Goal: Task Accomplishment & Management: Complete application form

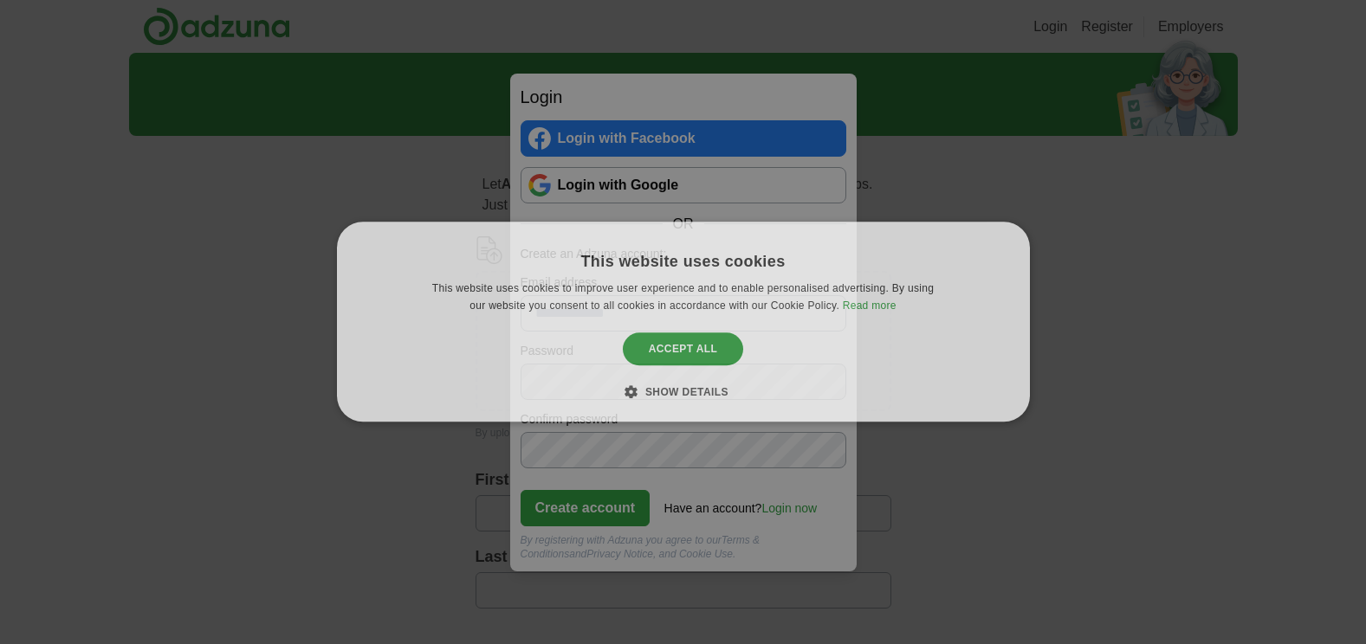
click at [1009, 502] on div "This website uses cookies This website uses cookies to improve user experience …" at bounding box center [683, 322] width 1366 height 644
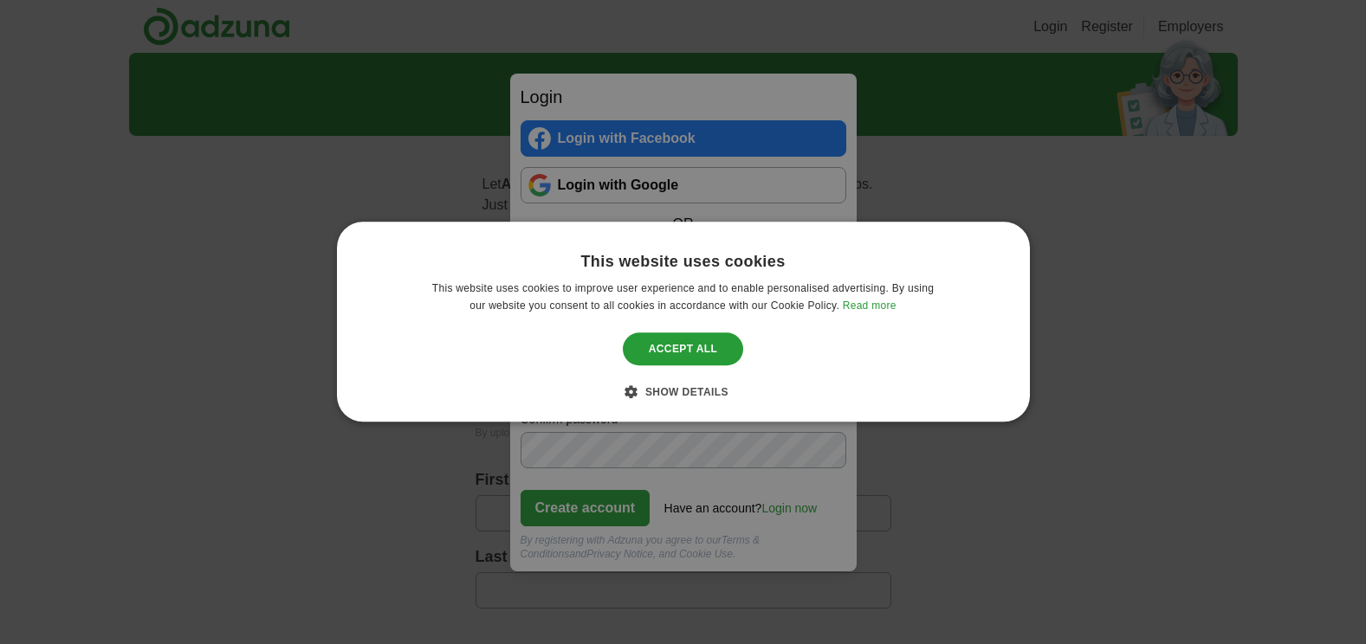
drag, startPoint x: 751, startPoint y: 321, endPoint x: 742, endPoint y: 335, distance: 17.5
click at [742, 335] on div "This website uses cookies This website uses cookies to improve user experience …" at bounding box center [683, 322] width 693 height 200
click at [84, 53] on div "This website uses cookies This website uses cookies to improve user experience …" at bounding box center [683, 322] width 1366 height 644
click at [683, 342] on div "Accept all" at bounding box center [683, 349] width 121 height 33
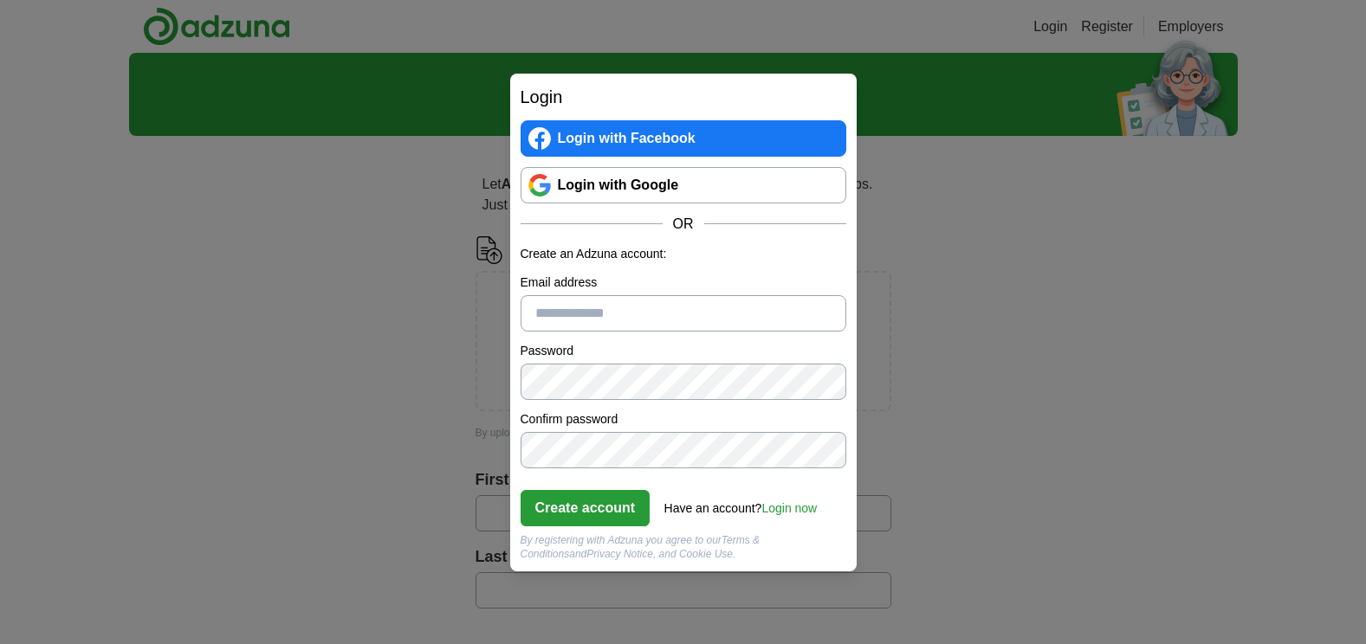
click at [940, 294] on div "Login Login with Facebook Login with Google OR Create an Adzuna account: Email …" at bounding box center [683, 322] width 1366 height 644
click at [1022, 423] on div "Login Login with Facebook Login with Google OR Create an Adzuna account: Email …" at bounding box center [683, 322] width 1366 height 644
click at [964, 489] on div "Login Login with Facebook Login with Google OR Create an Adzuna account: Email …" at bounding box center [683, 322] width 1366 height 644
